Goal: Information Seeking & Learning: Learn about a topic

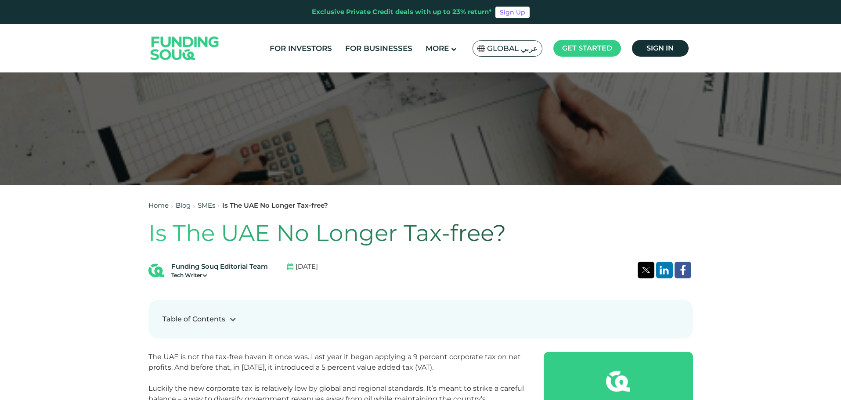
scroll to position [307, 0]
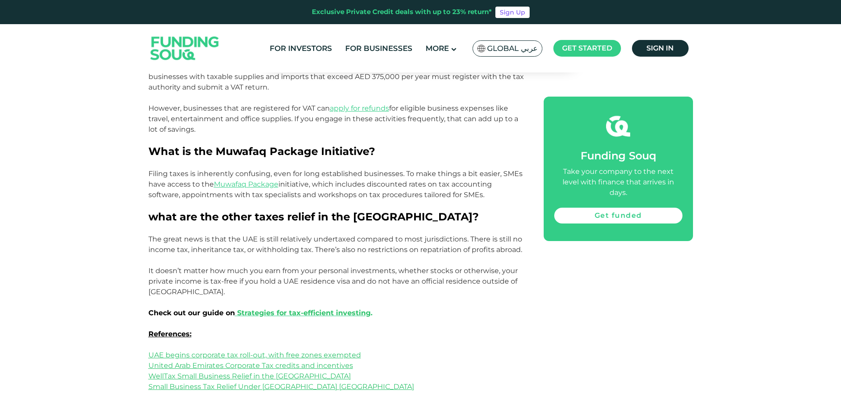
scroll to position [1141, 0]
